Goal: Task Accomplishment & Management: Complete application form

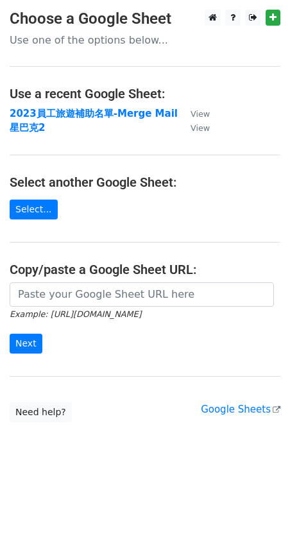
click at [47, 39] on p "Use one of the options below..." at bounding box center [145, 39] width 271 height 13
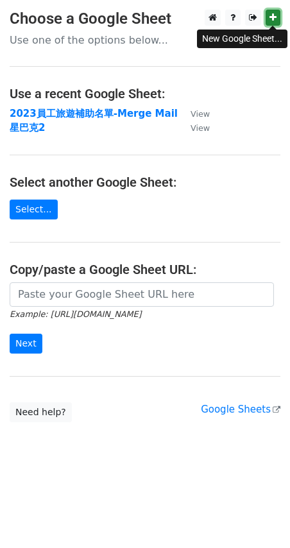
click at [272, 17] on icon at bounding box center [273, 17] width 7 height 9
click at [98, 49] on main "Choose a Google Sheet Use one of the options below... Use a recent Google Sheet…" at bounding box center [145, 216] width 290 height 413
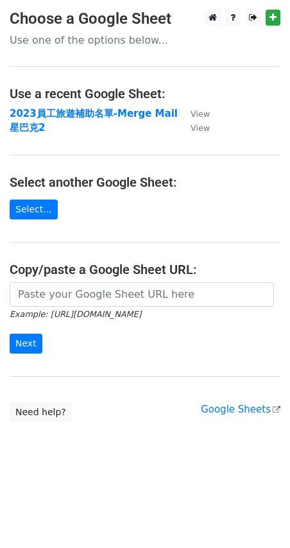
click at [86, 40] on p "Use one of the options below..." at bounding box center [145, 39] width 271 height 13
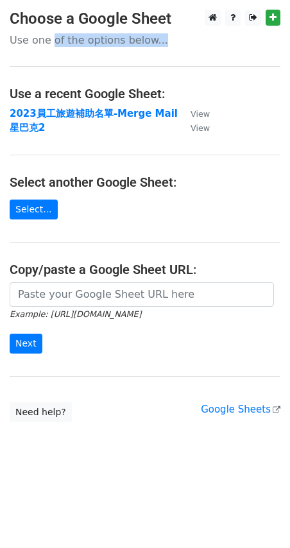
drag, startPoint x: 50, startPoint y: 39, endPoint x: 55, endPoint y: 74, distance: 35.7
click at [51, 61] on main "Choose a Google Sheet Use one of the options below... Use a recent Google Sheet…" at bounding box center [145, 216] width 290 height 413
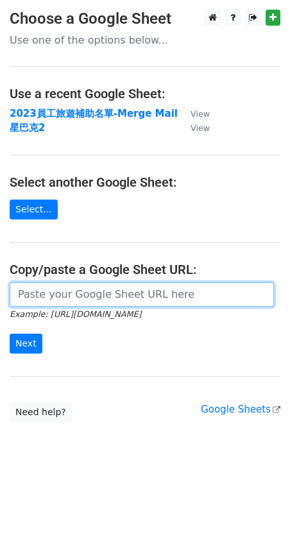
click at [80, 294] on input "url" at bounding box center [142, 294] width 264 height 24
paste input "https://docs.google.com/spreadsheets/d/1cSoUcDk2yuXEQeUMWH_UKaLl7etq9LMPqkEN40H…"
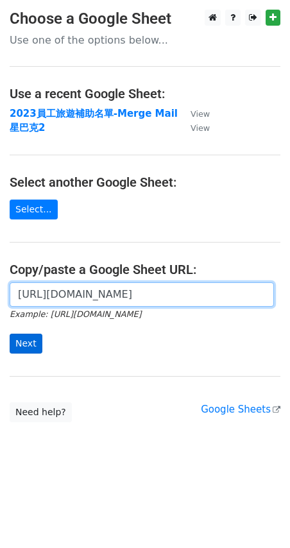
type input "[URL][DOMAIN_NAME]"
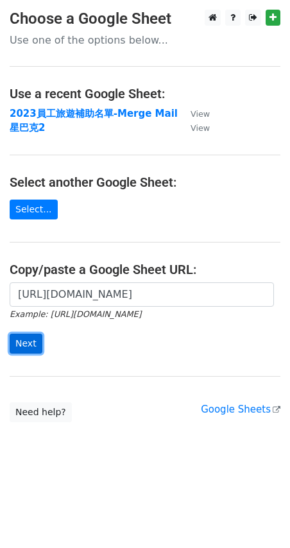
scroll to position [0, 0]
click at [30, 343] on input "Next" at bounding box center [26, 344] width 33 height 20
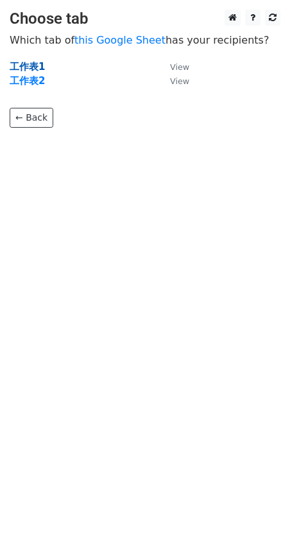
click at [32, 65] on strong "工作表1" at bounding box center [27, 67] width 35 height 12
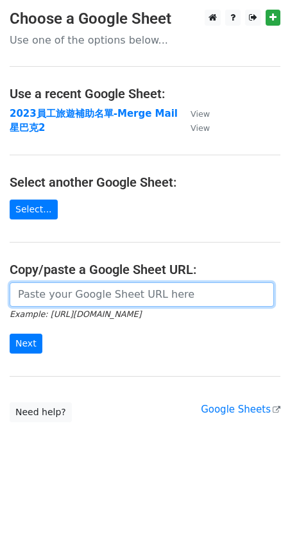
click at [125, 291] on input "url" at bounding box center [142, 294] width 264 height 24
paste input "[URL][DOMAIN_NAME]"
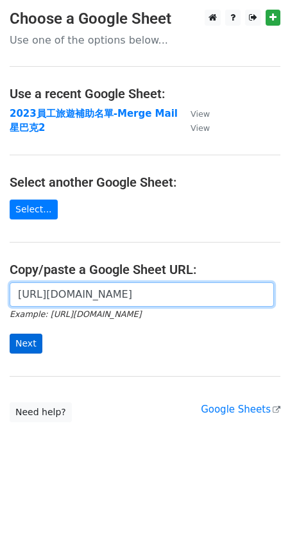
type input "https://docs.google.com/spreadsheets/d/1cSoUcDk2yuXEQeUMWH_UKaLl7etq9LMPqkEN40H…"
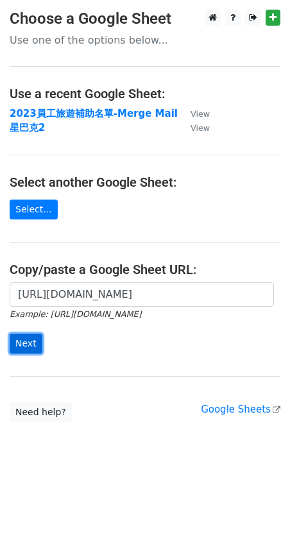
scroll to position [0, 0]
click at [35, 347] on input "Next" at bounding box center [26, 344] width 33 height 20
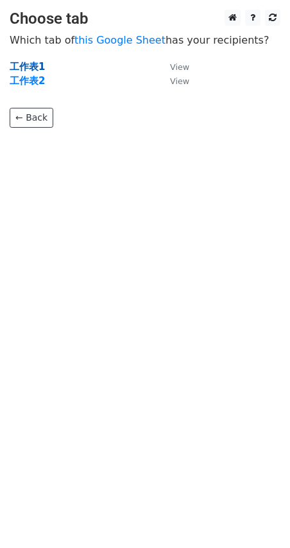
click at [22, 65] on strong "工作表1" at bounding box center [27, 67] width 35 height 12
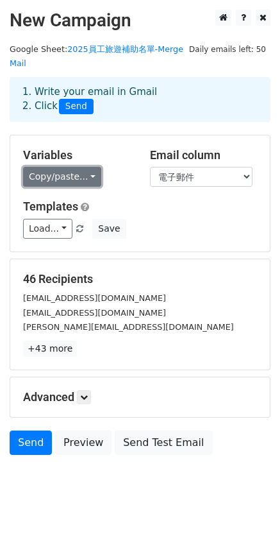
click at [71, 181] on link "Copy/paste..." at bounding box center [62, 177] width 78 height 20
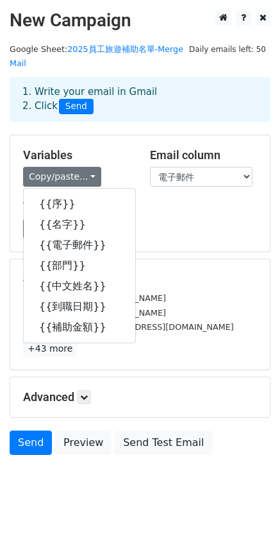
click at [130, 178] on div "Copy/paste... {{序}} {{名字}} {{電子郵件}} {{部門}} {{中文姓名}} {{到職日期}} {{補助金額}}" at bounding box center [77, 177] width 108 height 20
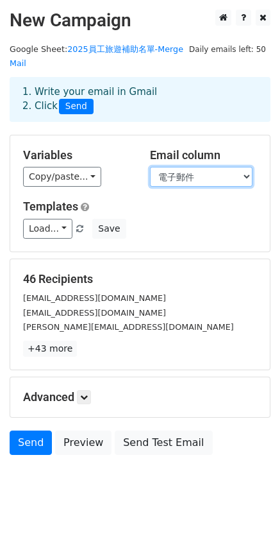
click at [187, 172] on select "序 名字 電子郵件 部門 中文姓名 到職日期 補助金額" at bounding box center [201, 177] width 103 height 20
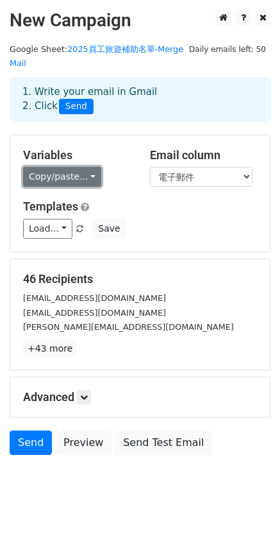
click at [85, 176] on link "Copy/paste..." at bounding box center [62, 177] width 78 height 20
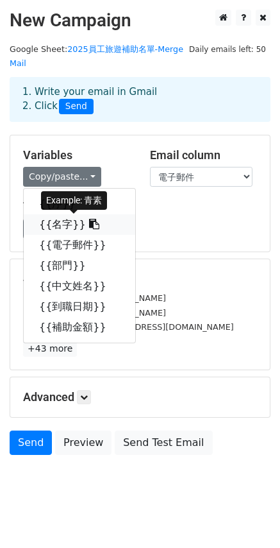
click at [61, 228] on link "{{名字}}" at bounding box center [80, 224] width 112 height 21
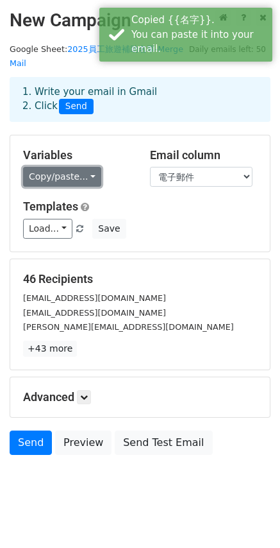
click at [68, 184] on link "Copy/paste..." at bounding box center [62, 177] width 78 height 20
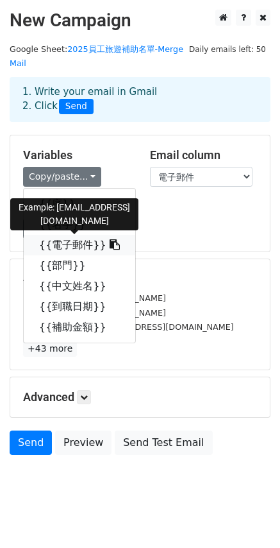
click at [67, 245] on link "{{電子郵件}}" at bounding box center [80, 245] width 112 height 21
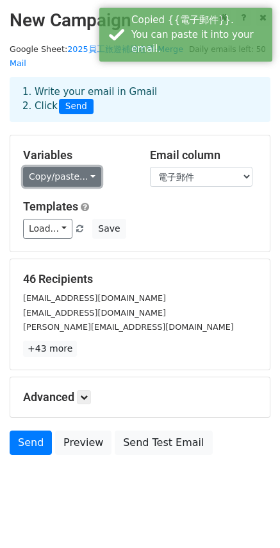
click at [65, 176] on link "Copy/paste..." at bounding box center [62, 177] width 78 height 20
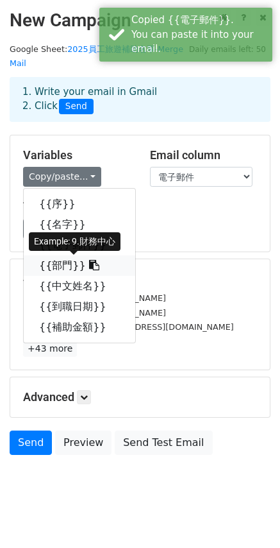
click at [62, 262] on link "{{部門}}" at bounding box center [80, 265] width 112 height 21
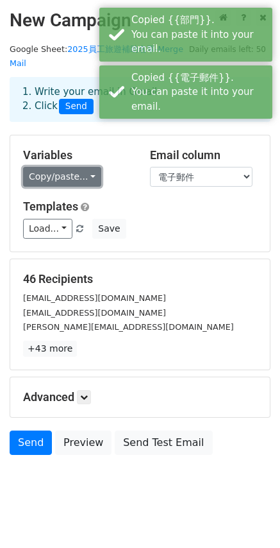
click at [63, 178] on link "Copy/paste..." at bounding box center [62, 177] width 78 height 20
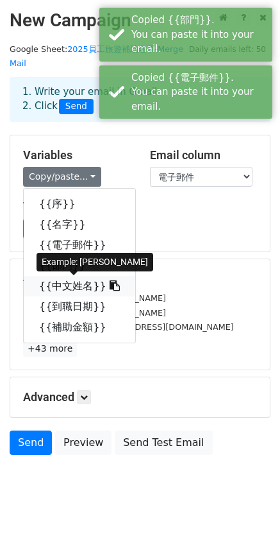
click at [62, 286] on link "{{中文姓名}}" at bounding box center [80, 286] width 112 height 21
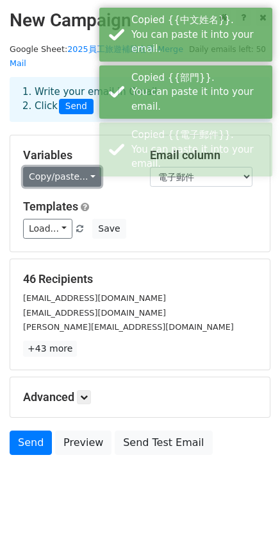
click at [55, 182] on link "Copy/paste..." at bounding box center [62, 177] width 78 height 20
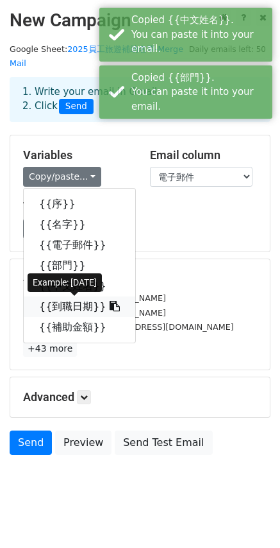
click at [73, 305] on link "{{到職日期}}" at bounding box center [80, 307] width 112 height 21
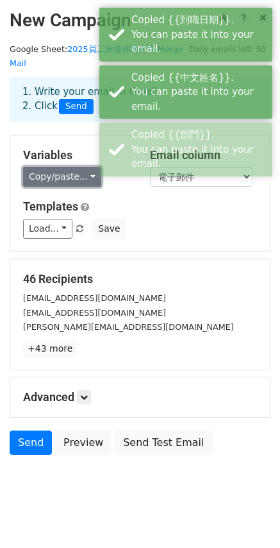
click at [58, 176] on link "Copy/paste..." at bounding box center [62, 177] width 78 height 20
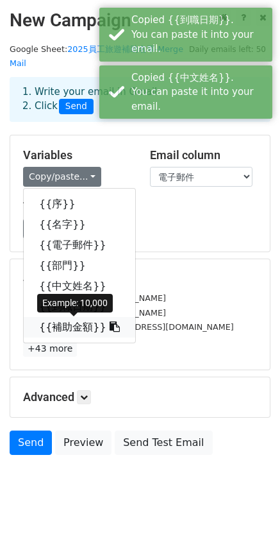
click at [74, 331] on link "{{補助金額}}" at bounding box center [80, 327] width 112 height 21
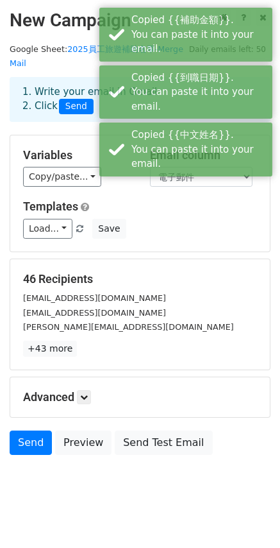
click at [148, 202] on h5 "Templates" at bounding box center [140, 207] width 234 height 14
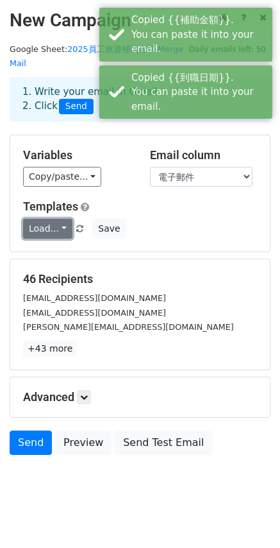
click at [47, 232] on link "Load..." at bounding box center [47, 229] width 49 height 20
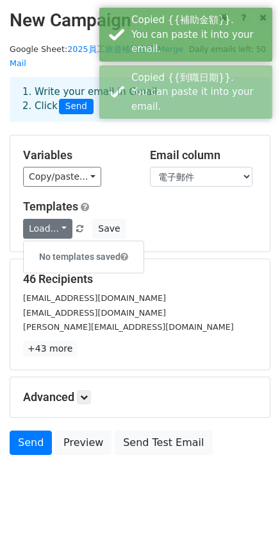
click at [135, 209] on h5 "Templates" at bounding box center [140, 207] width 234 height 14
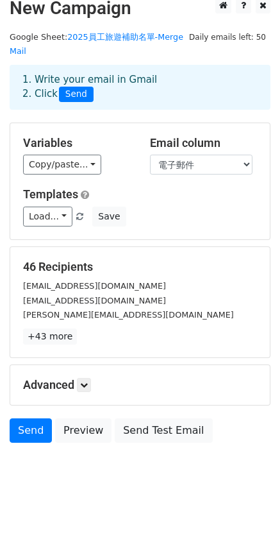
scroll to position [15, 0]
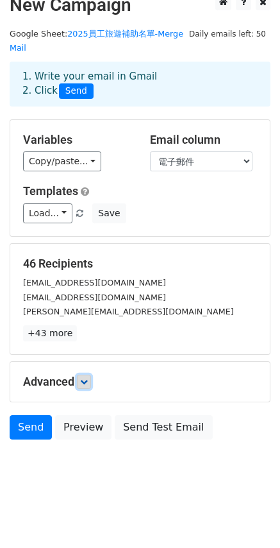
click at [85, 381] on icon at bounding box center [84, 382] width 8 height 8
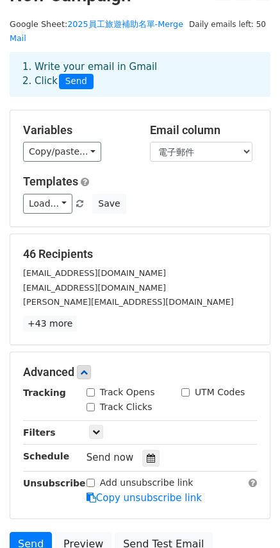
scroll to position [14, 0]
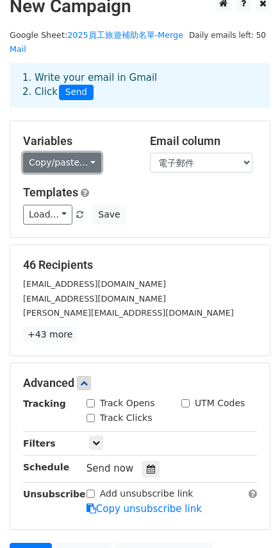
click at [56, 159] on link "Copy/paste..." at bounding box center [62, 163] width 78 height 20
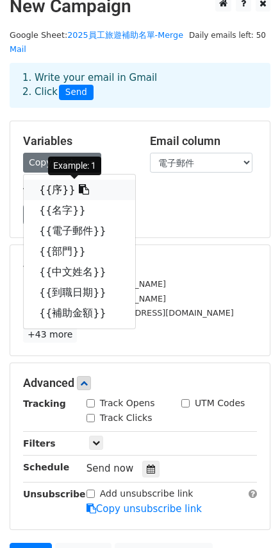
click at [56, 182] on link "{{序}}" at bounding box center [80, 190] width 112 height 21
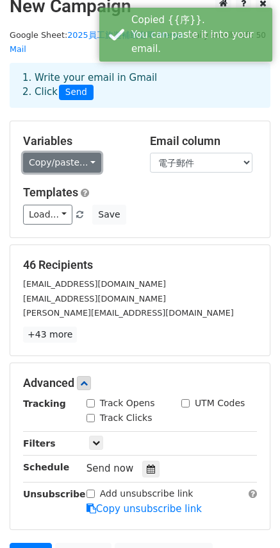
click at [51, 160] on link "Copy/paste..." at bounding box center [62, 163] width 78 height 20
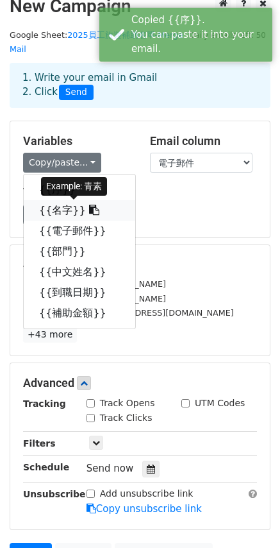
click at [52, 207] on link "{{名字}}" at bounding box center [80, 210] width 112 height 21
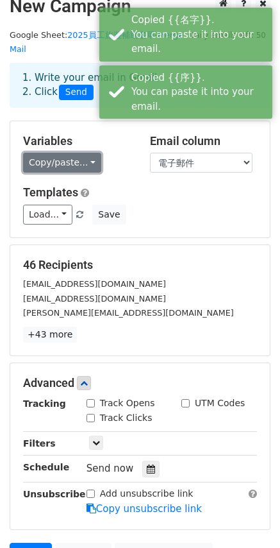
click at [59, 158] on link "Copy/paste..." at bounding box center [62, 163] width 78 height 20
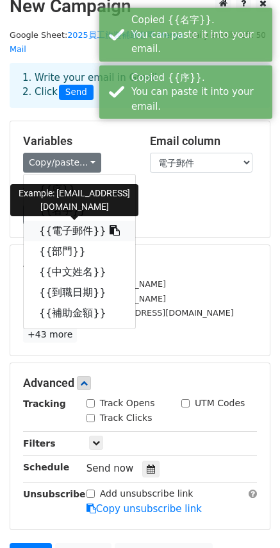
click at [61, 227] on link "{{電子郵件}}" at bounding box center [80, 231] width 112 height 21
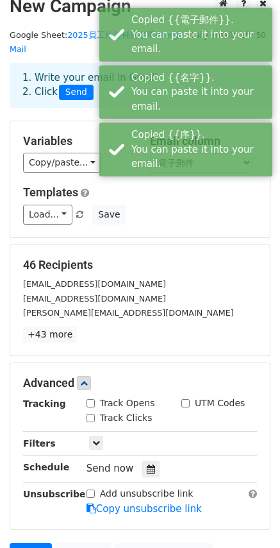
click at [175, 195] on h5 "Templates" at bounding box center [140, 192] width 234 height 14
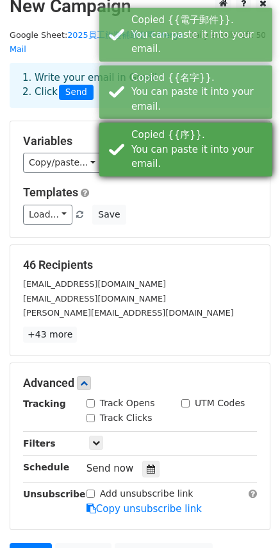
click at [180, 172] on div "Copied {{序}}. You can paste it into your email." at bounding box center [185, 150] width 173 height 54
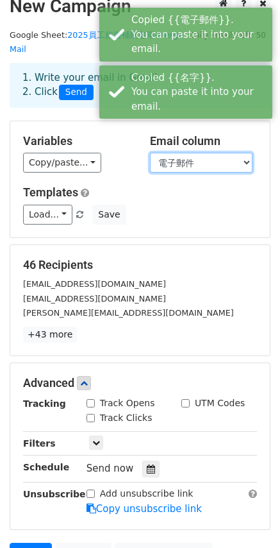
click at [173, 160] on select "序 名字 電子郵件 部門 中文姓名 到職日期 補助金額" at bounding box center [201, 163] width 103 height 20
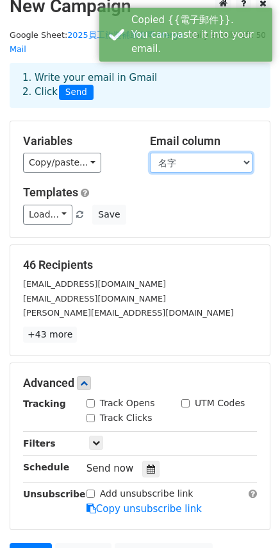
click at [150, 153] on select "序 名字 電子郵件 部門 中文姓名 到職日期 補助金額" at bounding box center [201, 163] width 103 height 20
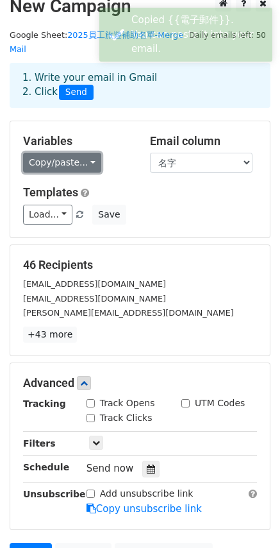
click at [75, 162] on link "Copy/paste..." at bounding box center [62, 163] width 78 height 20
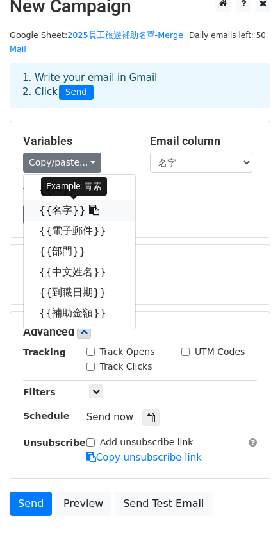
click at [72, 212] on link "{{名字}}" at bounding box center [80, 210] width 112 height 21
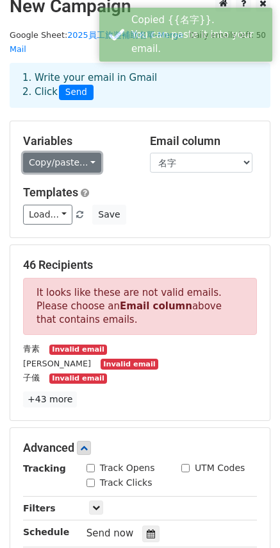
click at [69, 160] on link "Copy/paste..." at bounding box center [62, 163] width 78 height 20
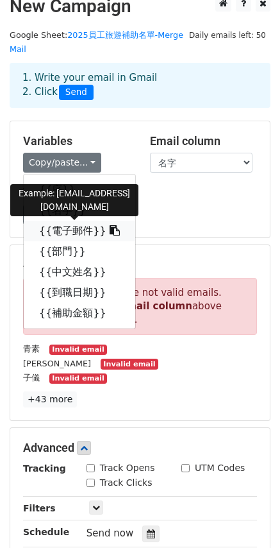
click at [73, 236] on link "{{電子郵件}}" at bounding box center [80, 231] width 112 height 21
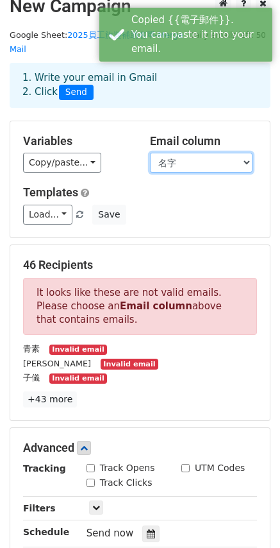
click at [175, 162] on select "序 名字 電子郵件 部門 中文姓名 到職日期 補助金額" at bounding box center [201, 163] width 103 height 20
click at [150, 153] on select "序 名字 電子郵件 部門 中文姓名 到職日期 補助金額" at bounding box center [201, 163] width 103 height 20
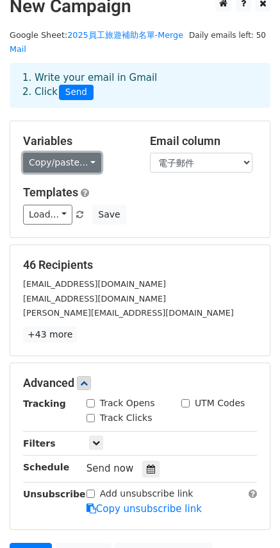
click at [70, 163] on link "Copy/paste..." at bounding box center [62, 163] width 78 height 20
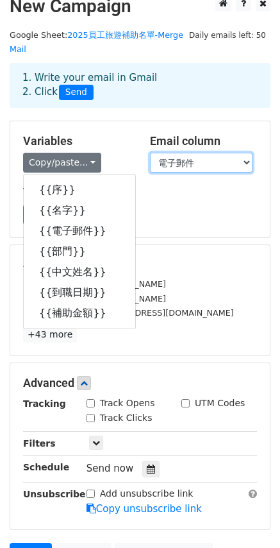
click at [188, 161] on select "序 名字 電子郵件 部門 中文姓名 到職日期 補助金額" at bounding box center [201, 163] width 103 height 20
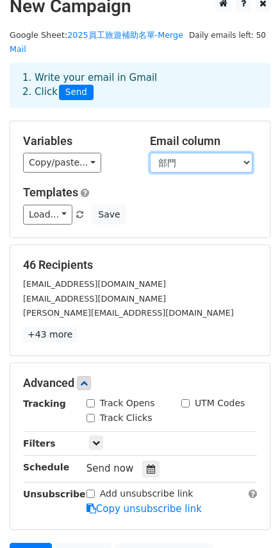
click at [150, 153] on select "序 名字 電子郵件 部門 中文姓名 到職日期 補助金額" at bounding box center [201, 163] width 103 height 20
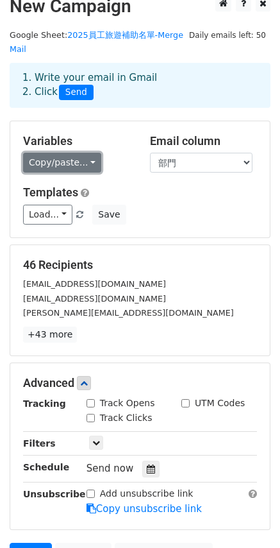
click at [65, 170] on link "Copy/paste..." at bounding box center [62, 163] width 78 height 20
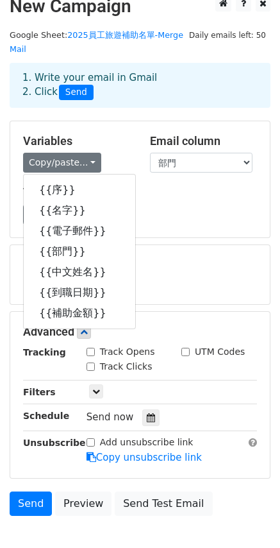
click at [155, 203] on div "Templates Load... No templates saved Save" at bounding box center [140, 204] width 254 height 39
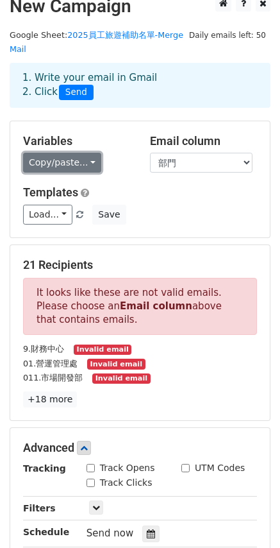
click at [55, 166] on link "Copy/paste..." at bounding box center [62, 163] width 78 height 20
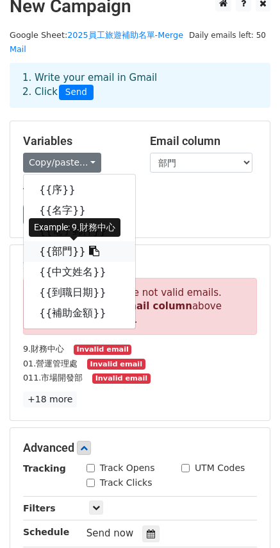
click at [59, 251] on link "{{部門}}" at bounding box center [80, 251] width 112 height 21
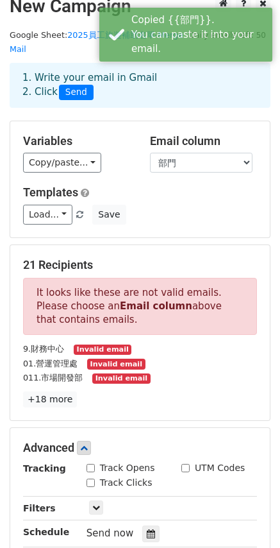
drag, startPoint x: 77, startPoint y: 325, endPoint x: 36, endPoint y: 297, distance: 49.5
click at [36, 297] on p "It looks like these are not valid emails. Please choose an Email column above t…" at bounding box center [140, 306] width 234 height 57
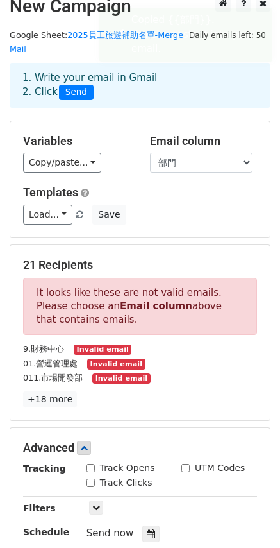
copy p "It looks like these are not valid emails. Please choose an Email column above t…"
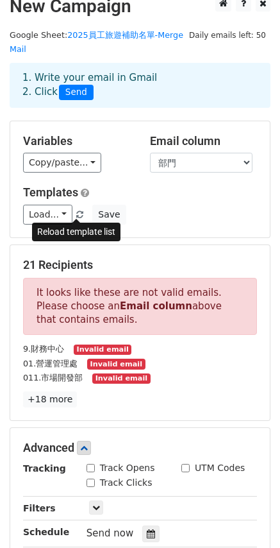
click at [77, 214] on span at bounding box center [79, 215] width 7 height 8
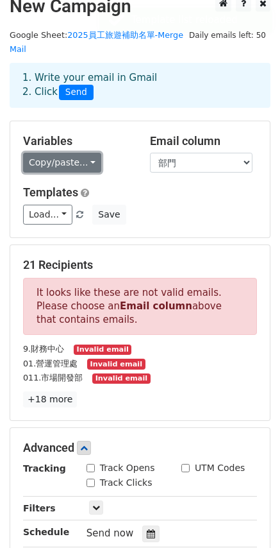
click at [78, 167] on link "Copy/paste..." at bounding box center [62, 163] width 78 height 20
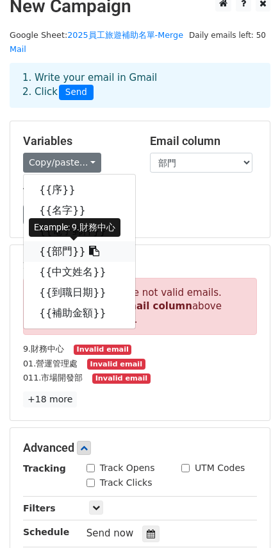
click at [69, 250] on link "{{部門}}" at bounding box center [80, 251] width 112 height 21
copy p "It looks like these are not valid emails. Please choose an Email column above t…"
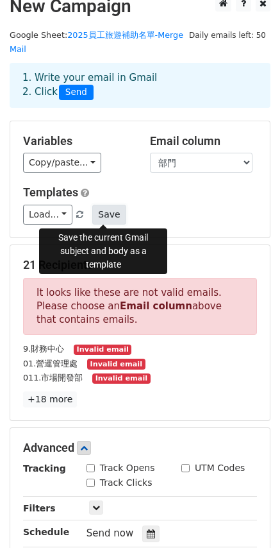
click at [103, 212] on button "Save" at bounding box center [108, 215] width 33 height 20
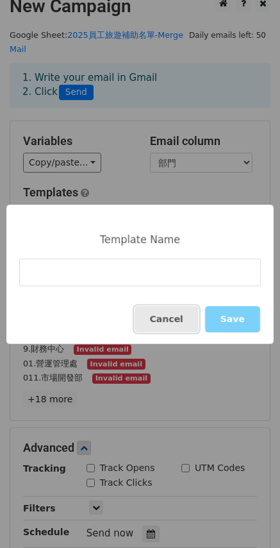
click at [176, 320] on button "Cancel" at bounding box center [167, 319] width 64 height 26
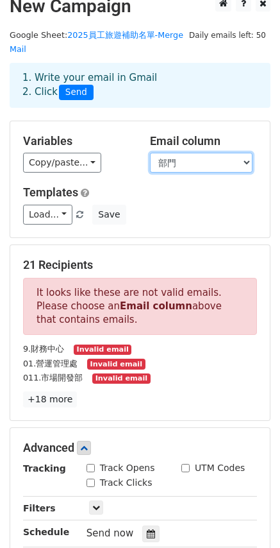
click at [169, 159] on select "序 名字 電子郵件 部門 中文姓名 到職日期 補助金額" at bounding box center [201, 163] width 103 height 20
click at [150, 153] on select "序 名字 電子郵件 部門 中文姓名 到職日期 補助金額" at bounding box center [201, 163] width 103 height 20
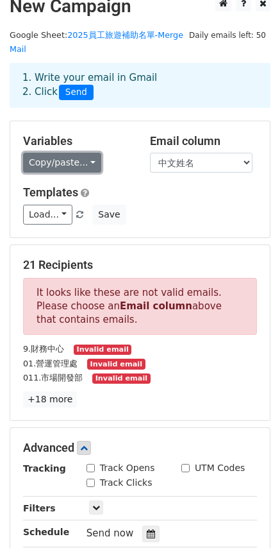
click at [58, 162] on link "Copy/paste..." at bounding box center [62, 163] width 78 height 20
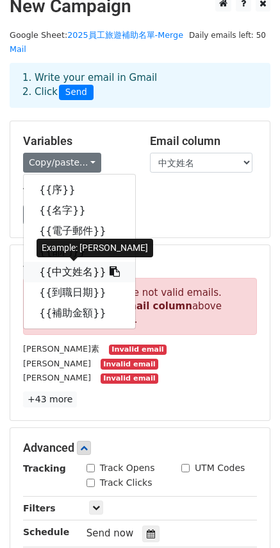
click at [62, 272] on link "{{中文姓名}}" at bounding box center [80, 272] width 112 height 21
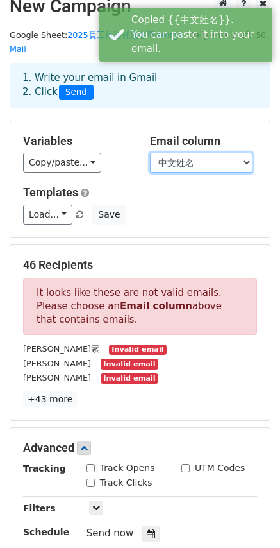
click at [168, 160] on select "序 名字 電子郵件 部門 中文姓名 到職日期 補助金額" at bounding box center [201, 163] width 103 height 20
click at [150, 153] on select "序 名字 電子郵件 部門 中文姓名 到職日期 補助金額" at bounding box center [201, 163] width 103 height 20
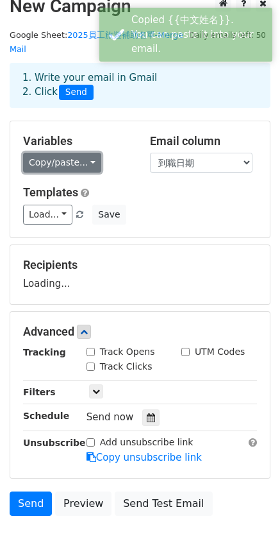
click at [78, 170] on link "Copy/paste..." at bounding box center [62, 163] width 78 height 20
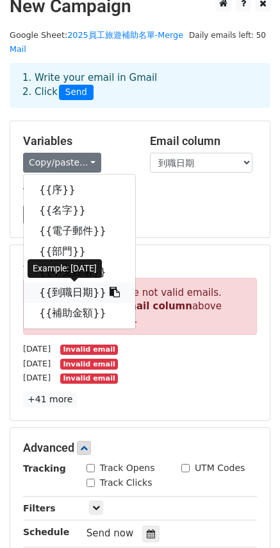
click at [67, 293] on link "{{到職日期}}" at bounding box center [80, 292] width 112 height 21
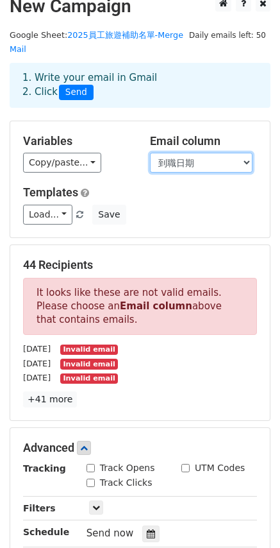
click at [168, 160] on select "序 名字 電子郵件 部門 中文姓名 到職日期 補助金額" at bounding box center [201, 163] width 103 height 20
click at [150, 153] on select "序 名字 電子郵件 部門 中文姓名 到職日期 補助金額" at bounding box center [201, 163] width 103 height 20
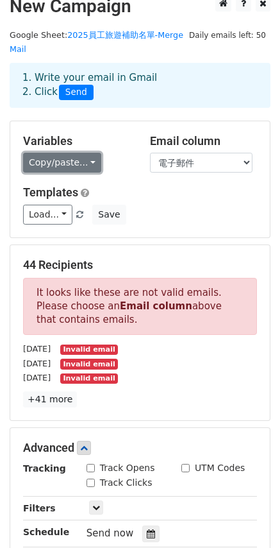
click at [81, 173] on link "Copy/paste..." at bounding box center [62, 163] width 78 height 20
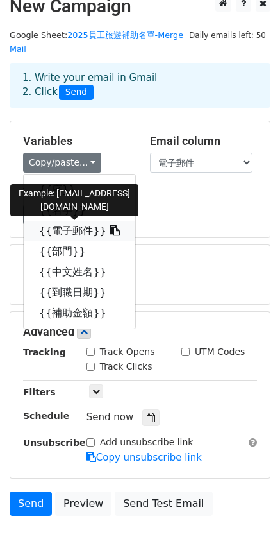
click at [61, 230] on link "{{電子郵件}}" at bounding box center [80, 231] width 112 height 21
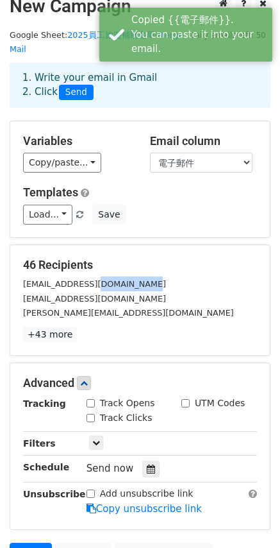
drag, startPoint x: 146, startPoint y: 280, endPoint x: 96, endPoint y: 286, distance: 49.7
click at [96, 286] on div "[EMAIL_ADDRESS][DOMAIN_NAME]" at bounding box center [140, 284] width 254 height 15
click at [178, 225] on div "Variables Copy/paste... {{序}} {{名字}} {{電子郵件}} {{部門}} {{中文姓名}} {{到職日期}} {{補助金額}}…" at bounding box center [140, 179] width 260 height 116
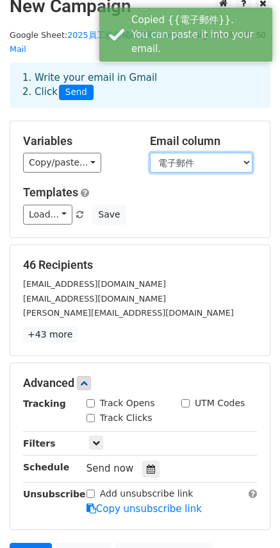
click at [180, 165] on select "序 名字 電子郵件 部門 中文姓名 到職日期 補助金額" at bounding box center [201, 163] width 103 height 20
click at [107, 184] on div "Variables Copy/paste... {{序}} {{名字}} {{電子郵件}} {{部門}} {{中文姓名}} {{到職日期}} {{補助金額}}…" at bounding box center [140, 179] width 260 height 116
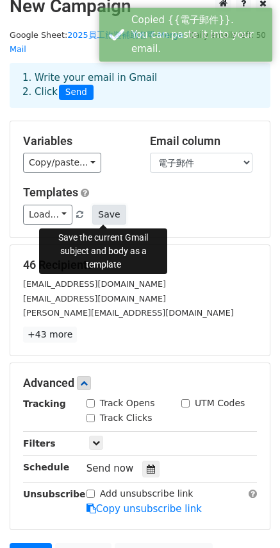
click at [97, 212] on button "Save" at bounding box center [108, 215] width 33 height 20
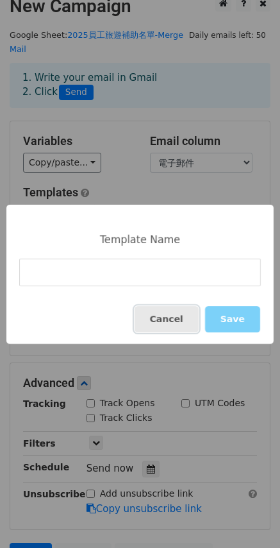
click at [159, 320] on button "Cancel" at bounding box center [167, 319] width 64 height 26
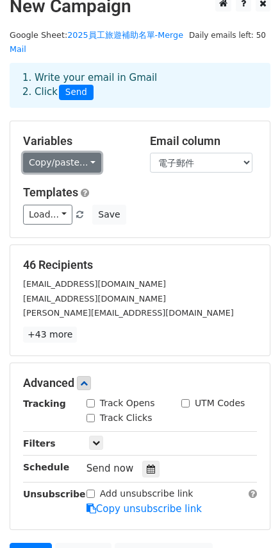
click at [65, 160] on link "Copy/paste..." at bounding box center [62, 163] width 78 height 20
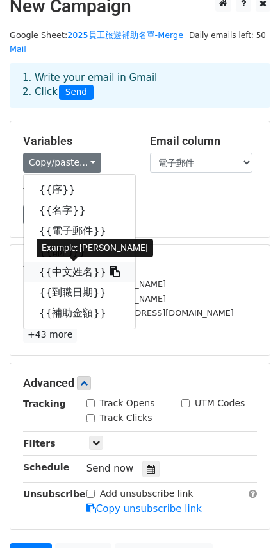
click at [76, 273] on link "{{中文姓名}}" at bounding box center [80, 272] width 112 height 21
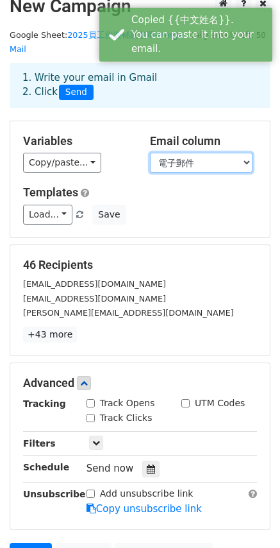
click at [174, 164] on select "序 名字 電子郵件 部門 中文姓名 到職日期 補助金額" at bounding box center [201, 163] width 103 height 20
click at [150, 153] on select "序 名字 電子郵件 部門 中文姓名 到職日期 補助金額" at bounding box center [201, 163] width 103 height 20
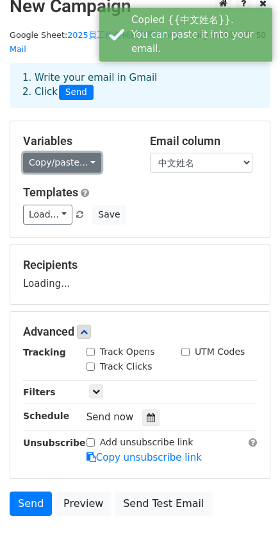
click at [64, 169] on link "Copy/paste..." at bounding box center [62, 163] width 78 height 20
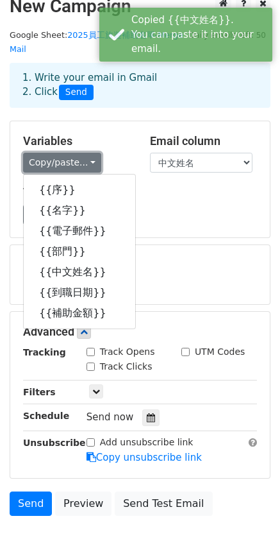
click at [64, 167] on link "Copy/paste..." at bounding box center [62, 163] width 78 height 20
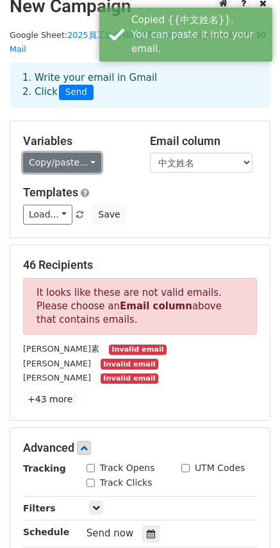
click at [64, 167] on link "Copy/paste..." at bounding box center [62, 163] width 78 height 20
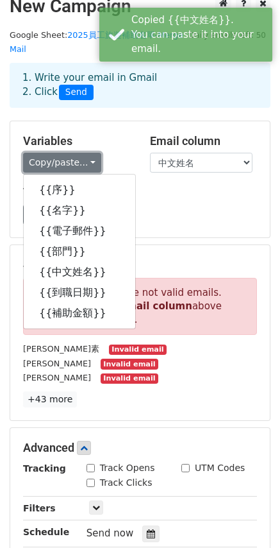
click at [64, 167] on link "Copy/paste..." at bounding box center [62, 163] width 78 height 20
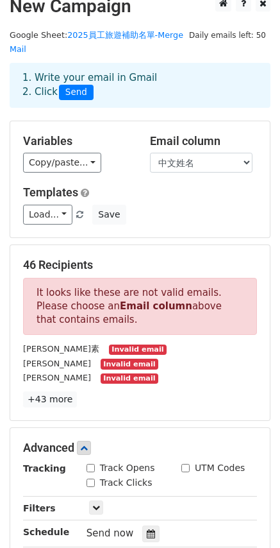
drag, startPoint x: 58, startPoint y: 349, endPoint x: 113, endPoint y: 349, distance: 54.6
click at [113, 349] on div "江青素 Invalid email" at bounding box center [140, 348] width 254 height 15
click at [160, 356] on div "何宣穎 Invalid email" at bounding box center [140, 363] width 254 height 15
click at [178, 171] on select "序 名字 電子郵件 部門 中文姓名 到職日期 補助金額" at bounding box center [201, 163] width 103 height 20
click at [150, 153] on select "序 名字 電子郵件 部門 中文姓名 到職日期 補助金額" at bounding box center [201, 163] width 103 height 20
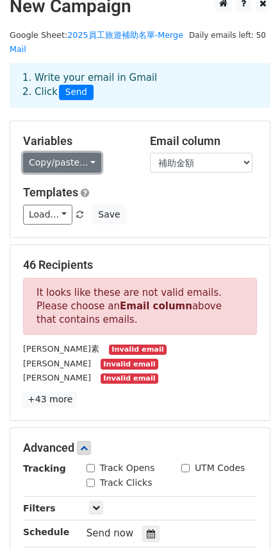
click at [84, 161] on link "Copy/paste..." at bounding box center [62, 163] width 78 height 20
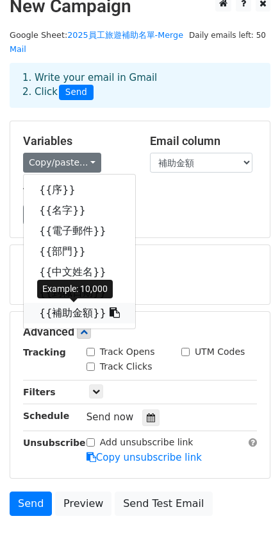
click at [75, 320] on link "{{補助金額}}" at bounding box center [80, 313] width 112 height 21
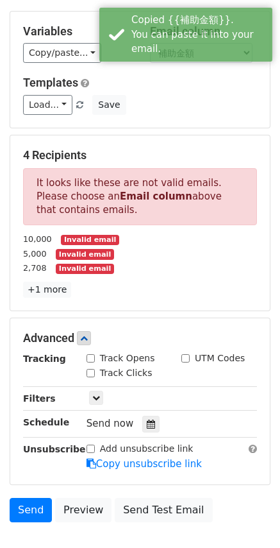
scroll to position [142, 0]
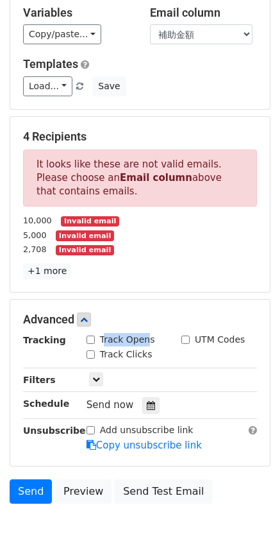
drag, startPoint x: 103, startPoint y: 340, endPoint x: 148, endPoint y: 340, distance: 44.9
click at [148, 340] on label "Track Opens" at bounding box center [127, 339] width 55 height 13
click at [159, 340] on div "Track Opens" at bounding box center [124, 340] width 95 height 15
drag, startPoint x: 127, startPoint y: 340, endPoint x: 99, endPoint y: 344, distance: 27.9
click at [99, 344] on div "Track Opens" at bounding box center [124, 340] width 95 height 15
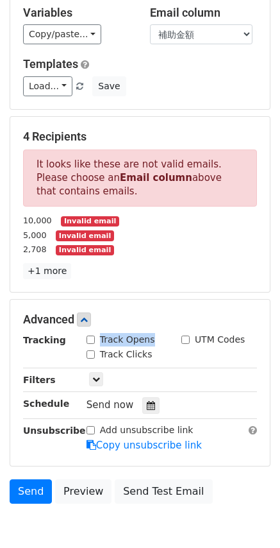
copy label "Track Opens"
click at [102, 378] on link at bounding box center [96, 379] width 14 height 14
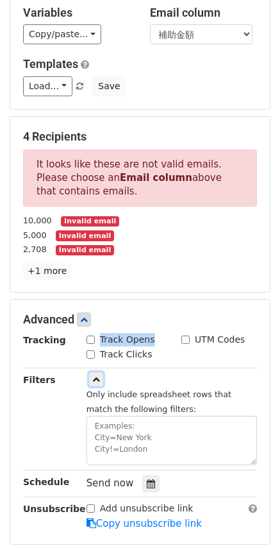
scroll to position [271, 0]
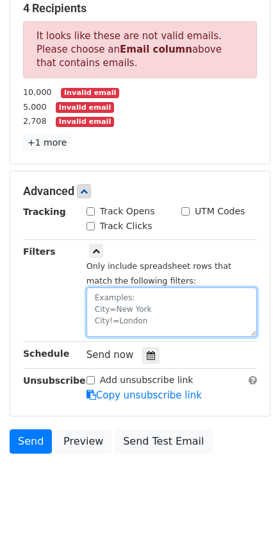
click at [137, 315] on textarea at bounding box center [172, 312] width 171 height 49
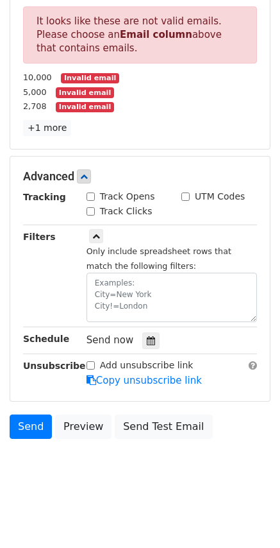
click at [56, 304] on div "Filters" at bounding box center [45, 276] width 64 height 93
click at [148, 343] on icon at bounding box center [151, 340] width 8 height 9
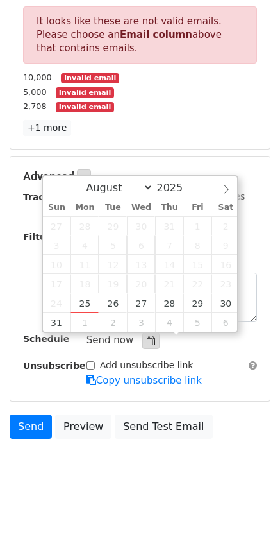
click at [148, 343] on icon at bounding box center [151, 340] width 8 height 9
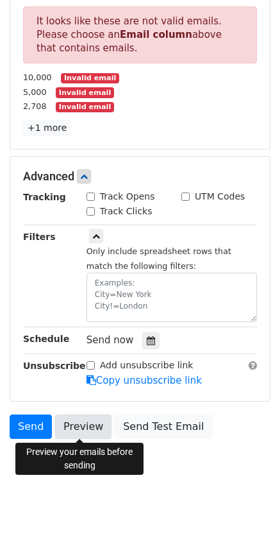
click at [81, 432] on link "Preview" at bounding box center [83, 427] width 56 height 24
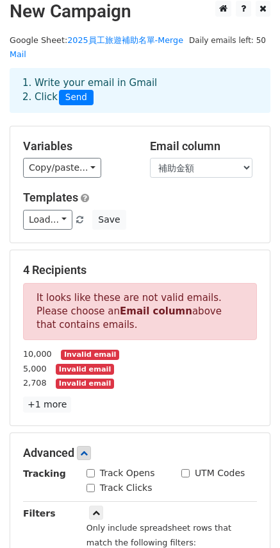
scroll to position [0, 0]
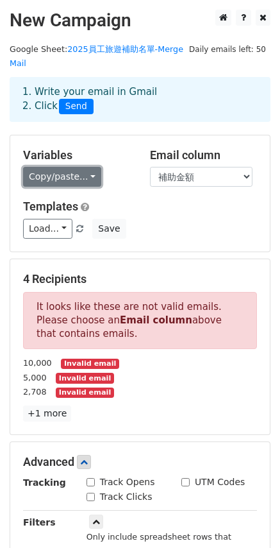
click at [64, 180] on link "Copy/paste..." at bounding box center [62, 177] width 78 height 20
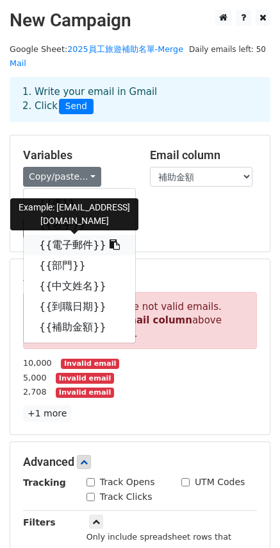
click at [69, 245] on link "{{電子郵件}}" at bounding box center [80, 245] width 112 height 21
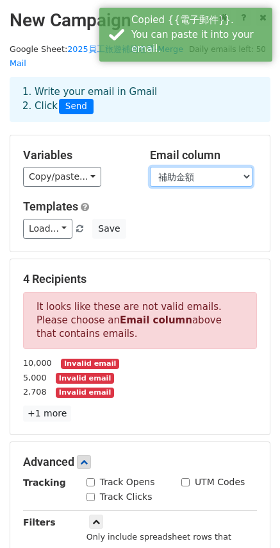
click at [182, 182] on select "序 名字 電子郵件 部門 中文姓名 到職日期 補助金額" at bounding box center [201, 177] width 103 height 20
select select "電子郵件"
click at [150, 167] on select "序 名字 電子郵件 部門 中文姓名 到職日期 補助金額" at bounding box center [201, 177] width 103 height 20
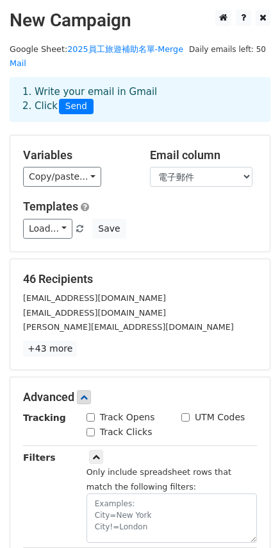
click at [159, 205] on h5 "Templates" at bounding box center [140, 207] width 234 height 14
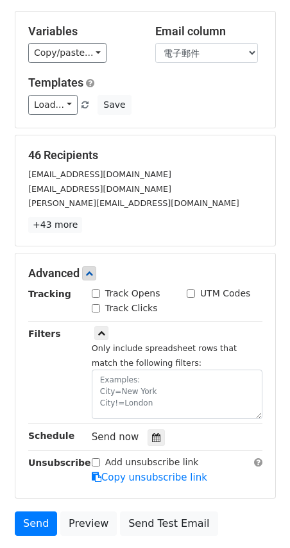
scroll to position [128, 0]
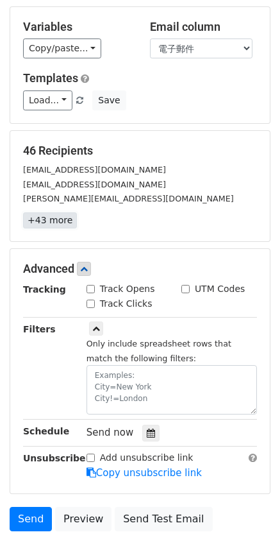
click at [47, 223] on link "+43 more" at bounding box center [50, 220] width 54 height 16
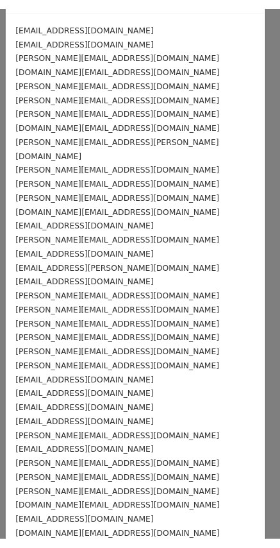
scroll to position [0, 0]
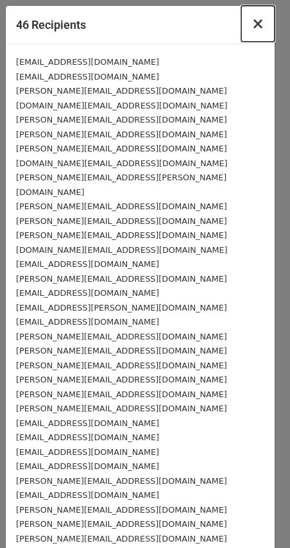
click at [252, 23] on span "×" at bounding box center [258, 24] width 13 height 18
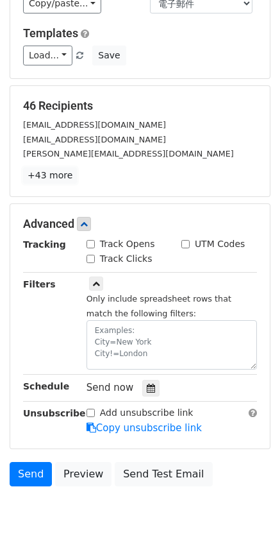
scroll to position [221, 0]
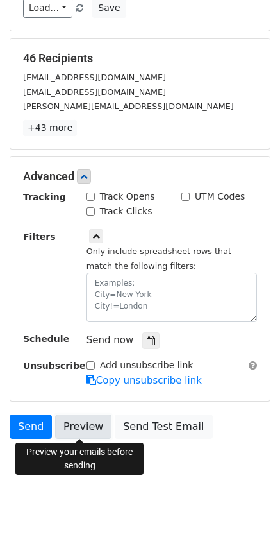
click at [82, 424] on link "Preview" at bounding box center [83, 427] width 56 height 24
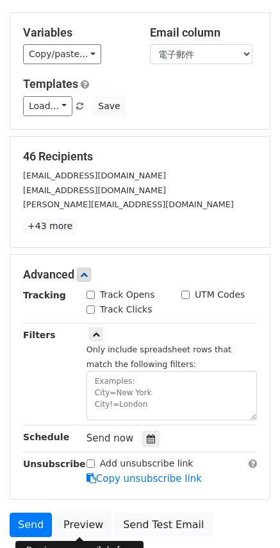
scroll to position [28, 0]
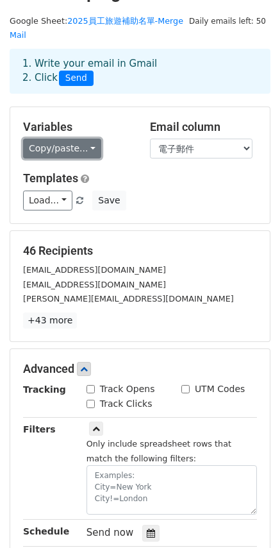
click at [88, 150] on link "Copy/paste..." at bounding box center [62, 149] width 78 height 20
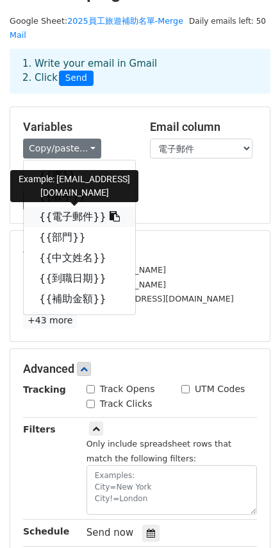
click at [49, 220] on link "{{電子郵件}}" at bounding box center [80, 217] width 112 height 21
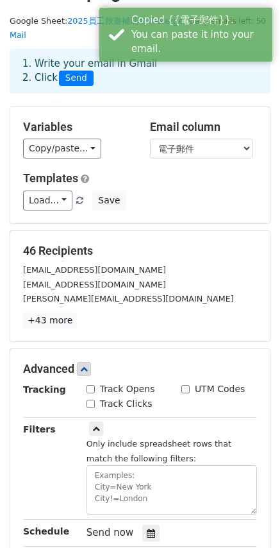
click at [155, 203] on div "Load... No templates saved Save" at bounding box center [140, 201] width 254 height 20
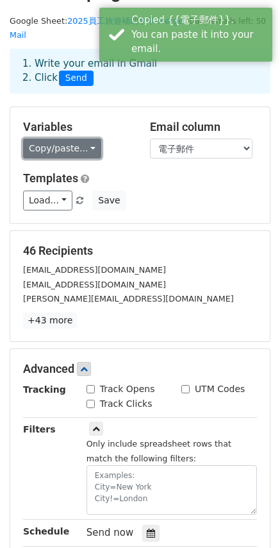
click at [64, 150] on link "Copy/paste..." at bounding box center [62, 149] width 78 height 20
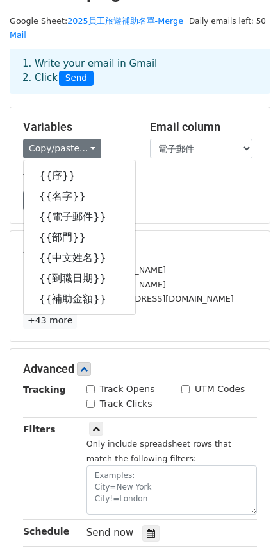
click at [103, 123] on h5 "Variables" at bounding box center [77, 127] width 108 height 14
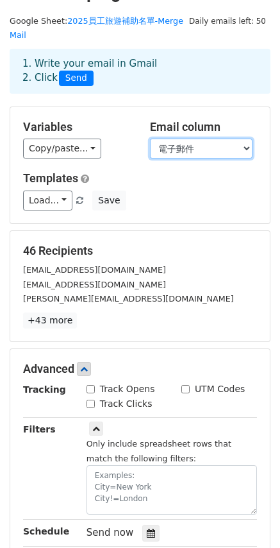
click at [223, 154] on select "序 名字 電子郵件 部門 中文姓名 到職日期 補助金額" at bounding box center [201, 149] width 103 height 20
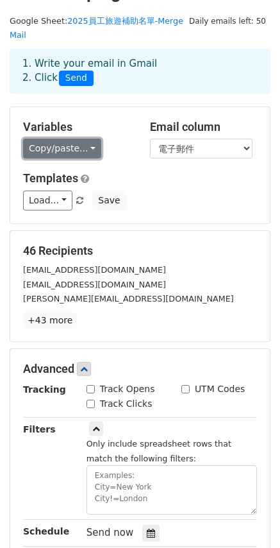
click at [64, 150] on link "Copy/paste..." at bounding box center [62, 149] width 78 height 20
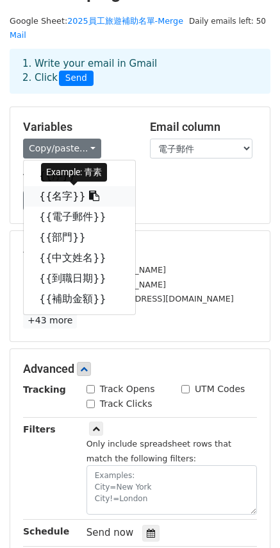
click at [71, 187] on link "{{名字}}" at bounding box center [80, 196] width 112 height 21
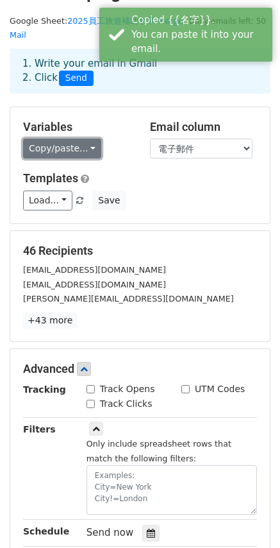
click at [62, 151] on link "Copy/paste..." at bounding box center [62, 149] width 78 height 20
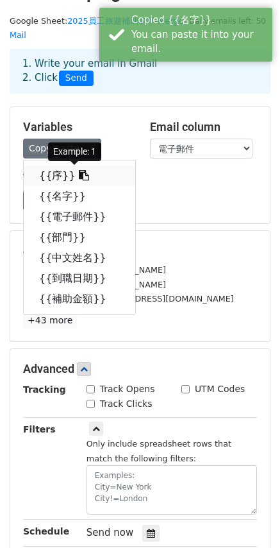
click at [64, 176] on link "{{序}}" at bounding box center [80, 176] width 112 height 21
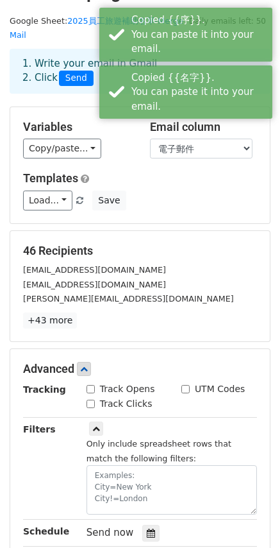
drag, startPoint x: 78, startPoint y: 124, endPoint x: 24, endPoint y: 133, distance: 54.1
click at [24, 133] on h5 "Variables" at bounding box center [77, 127] width 108 height 14
copy h5 "Variables"
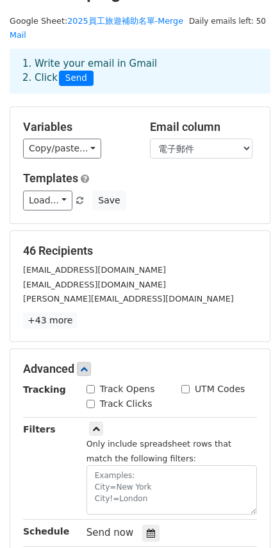
scroll to position [221, 0]
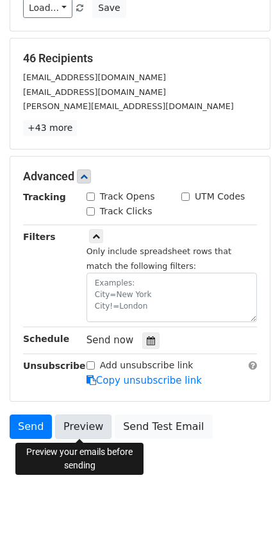
click at [76, 434] on link "Preview" at bounding box center [83, 427] width 56 height 24
click at [75, 417] on link "Preview" at bounding box center [83, 427] width 56 height 24
click at [73, 424] on link "Preview" at bounding box center [83, 427] width 56 height 24
click at [76, 431] on link "Preview" at bounding box center [83, 427] width 56 height 24
click at [89, 431] on link "Preview" at bounding box center [83, 427] width 56 height 24
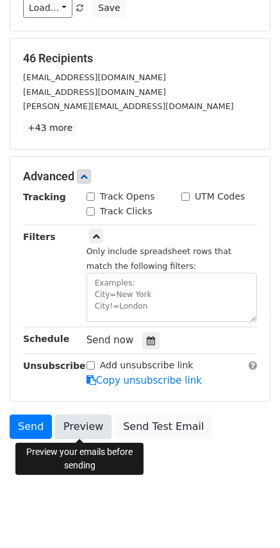
click at [96, 430] on link "Preview" at bounding box center [83, 427] width 56 height 24
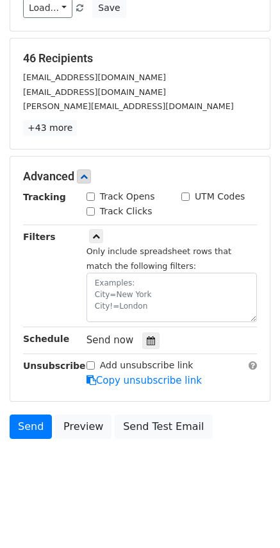
drag, startPoint x: 24, startPoint y: 178, endPoint x: 74, endPoint y: 178, distance: 50.1
click at [74, 178] on h5 "Advanced" at bounding box center [140, 176] width 234 height 14
copy h5 "Advanced"
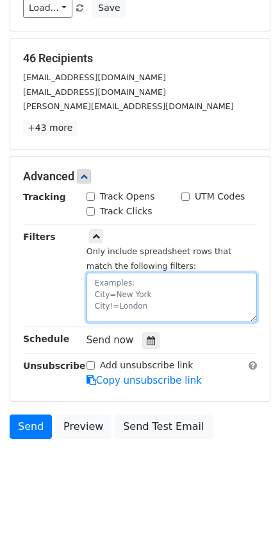
click at [110, 287] on textarea at bounding box center [172, 297] width 171 height 49
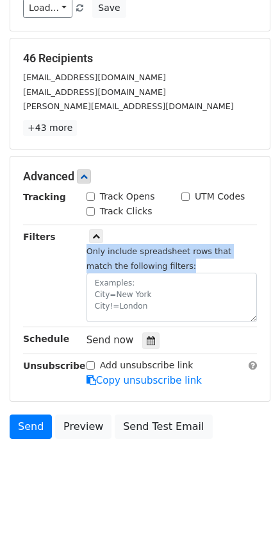
drag, startPoint x: 89, startPoint y: 252, endPoint x: 173, endPoint y: 261, distance: 83.9
click at [173, 261] on div "Only include spreadsheet rows that match the following filters:" at bounding box center [172, 283] width 171 height 78
copy small "Only include spreadsheet rows that match the following filters:"
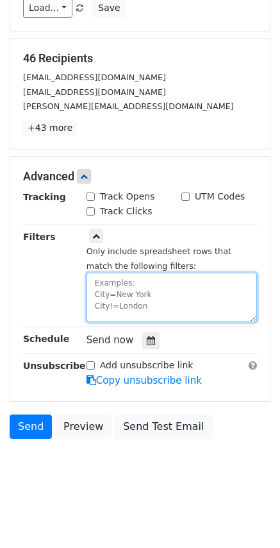
click at [188, 280] on textarea at bounding box center [172, 297] width 171 height 49
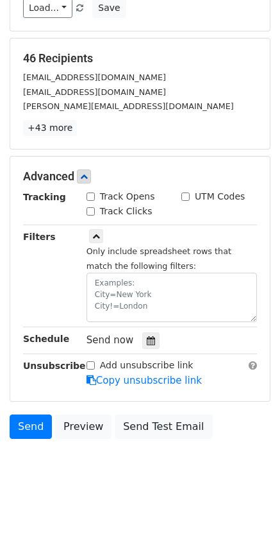
click at [60, 280] on div "Filters" at bounding box center [45, 276] width 64 height 93
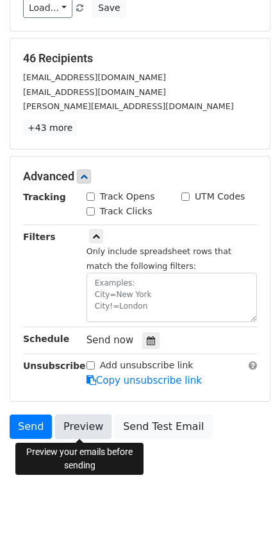
click at [76, 429] on link "Preview" at bounding box center [83, 427] width 56 height 24
click at [85, 424] on link "Preview" at bounding box center [83, 427] width 56 height 24
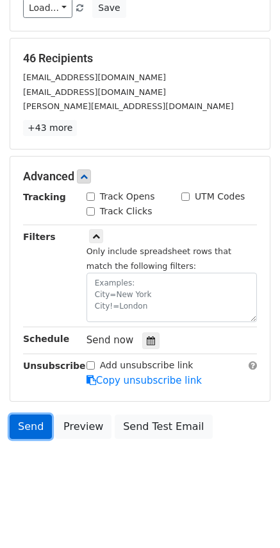
click at [30, 429] on link "Send" at bounding box center [31, 427] width 42 height 24
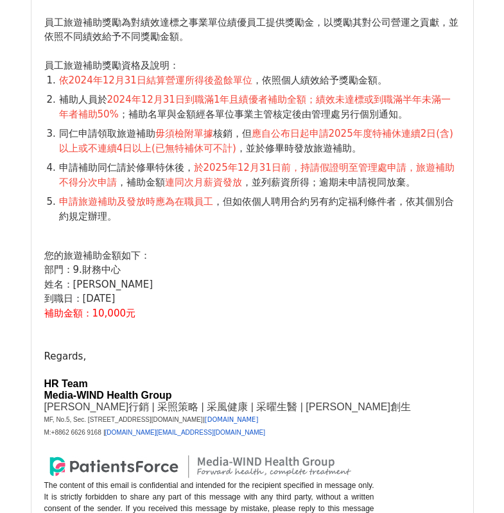
scroll to position [385, 0]
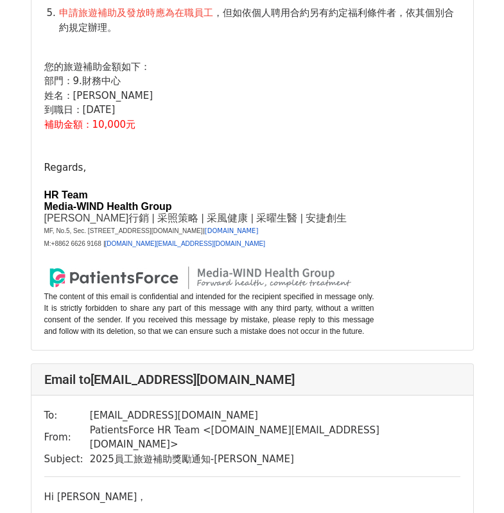
scroll to position [652, 0]
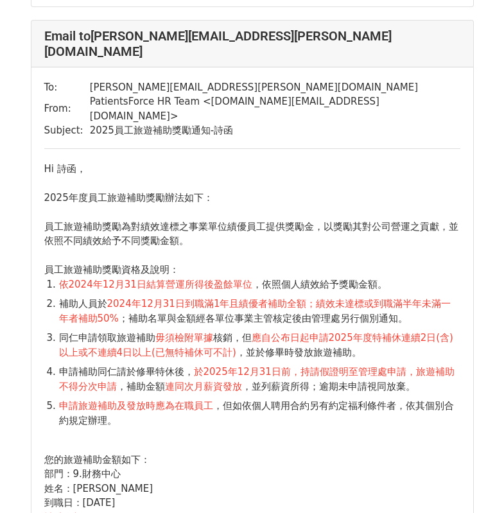
scroll to position [6290, 0]
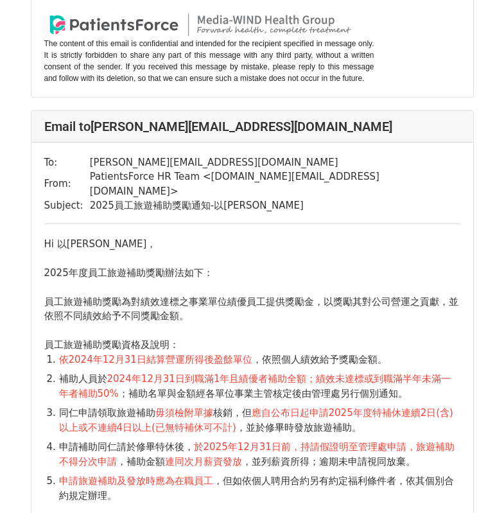
scroll to position [2888, 0]
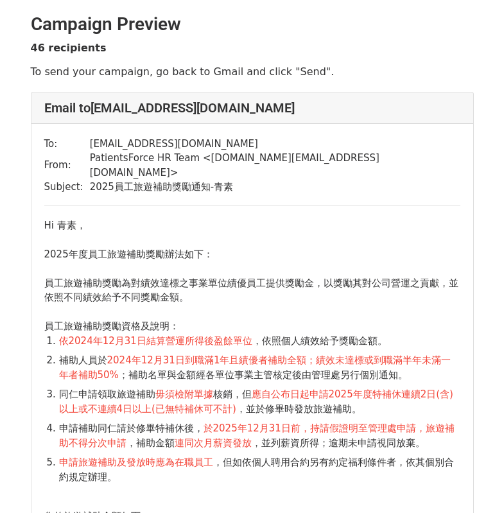
scroll to position [148, 0]
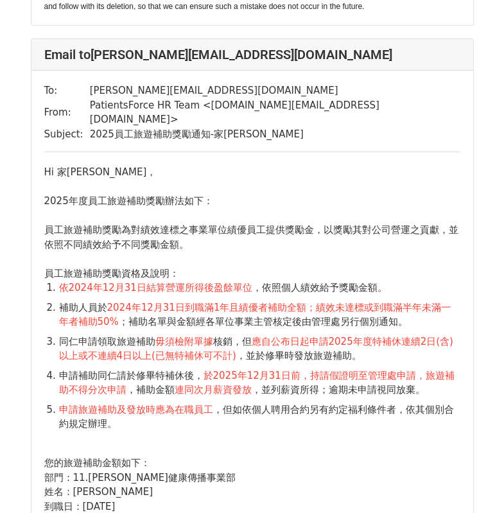
scroll to position [3915, 0]
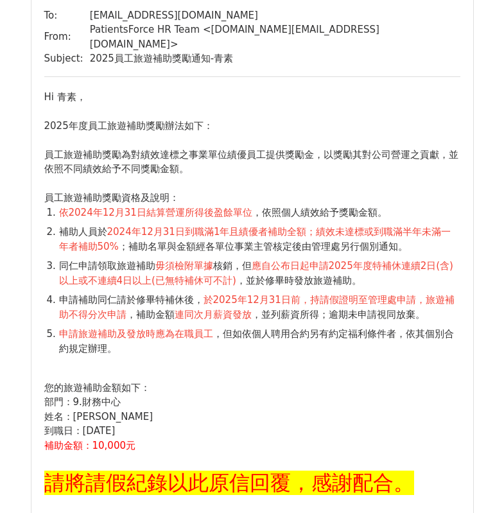
scroll to position [193, 0]
